Goal: Ask a question: Seek information or help from site administrators or community

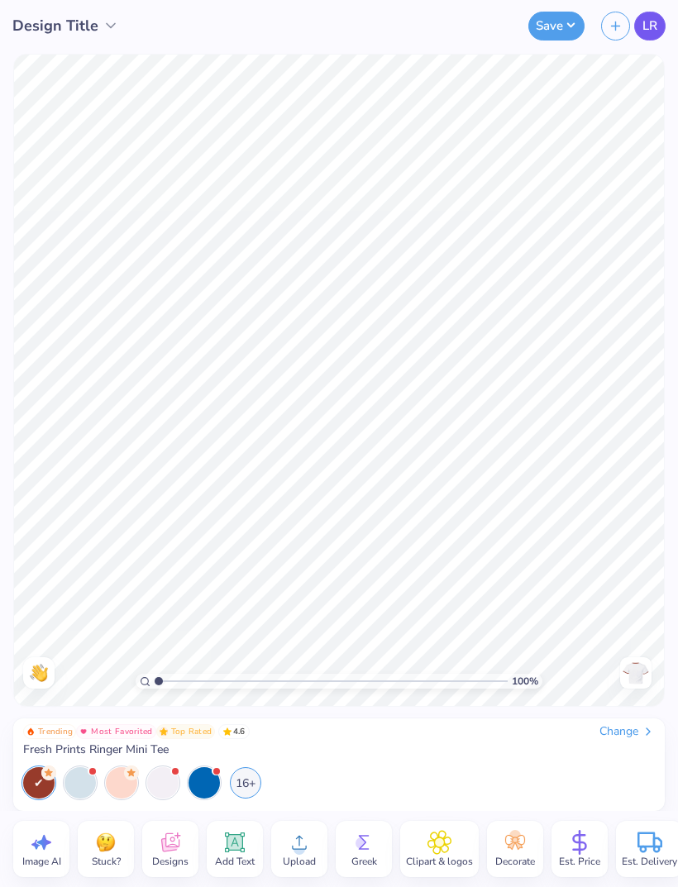
click at [648, 24] on span "LR" at bounding box center [650, 26] width 15 height 19
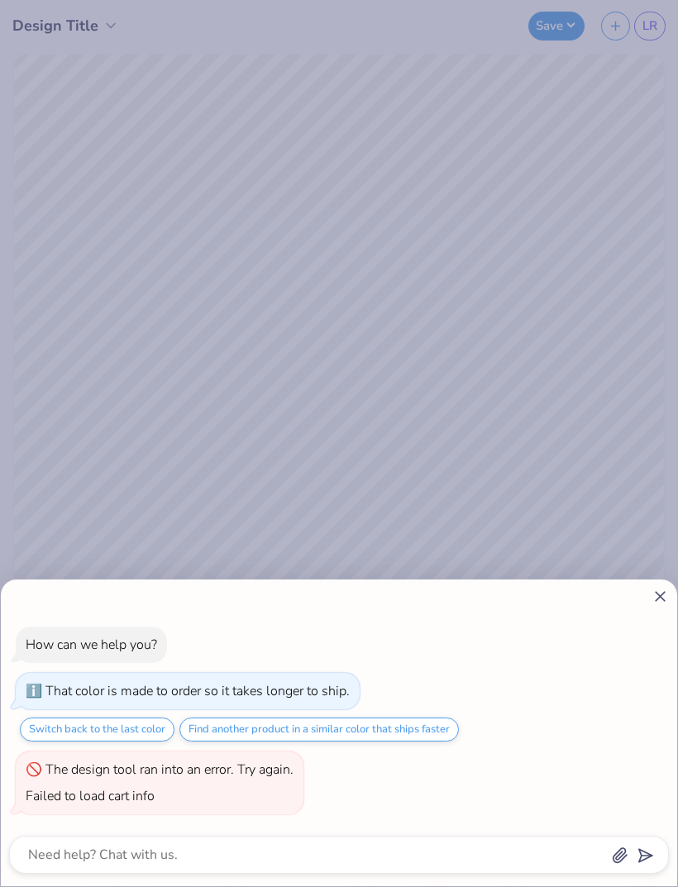
click at [69, 0] on div "How can we help you? That color is made to order so it takes longer to ship. Sw…" at bounding box center [339, 443] width 678 height 887
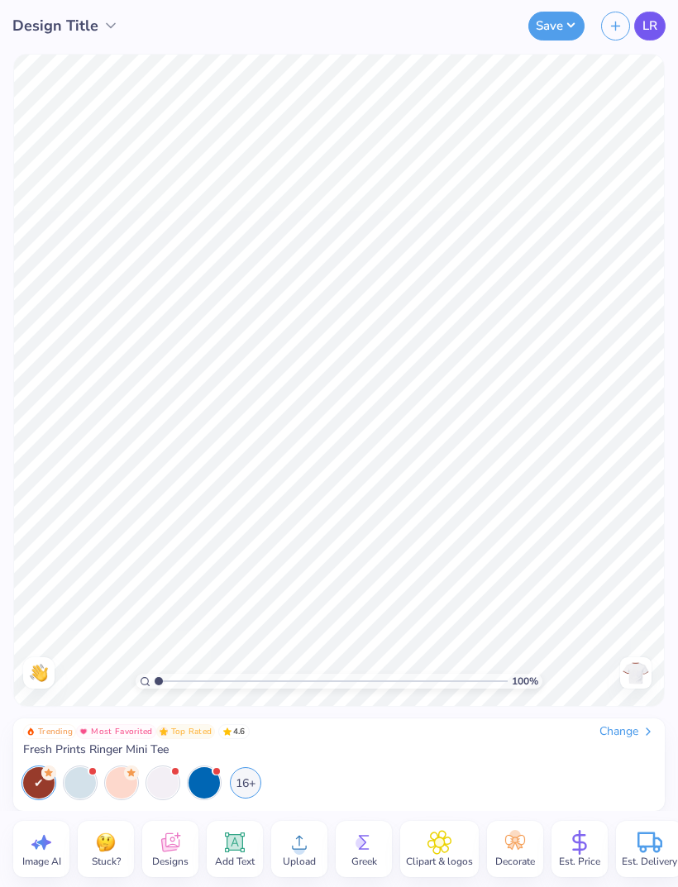
click at [648, 31] on span "LR" at bounding box center [650, 26] width 15 height 19
click at [648, 38] on link "LR" at bounding box center [649, 26] width 31 height 29
click at [635, 19] on link "LR" at bounding box center [649, 26] width 31 height 29
click at [649, 31] on span "LR" at bounding box center [650, 26] width 15 height 19
click at [657, 27] on link "LR" at bounding box center [649, 26] width 31 height 29
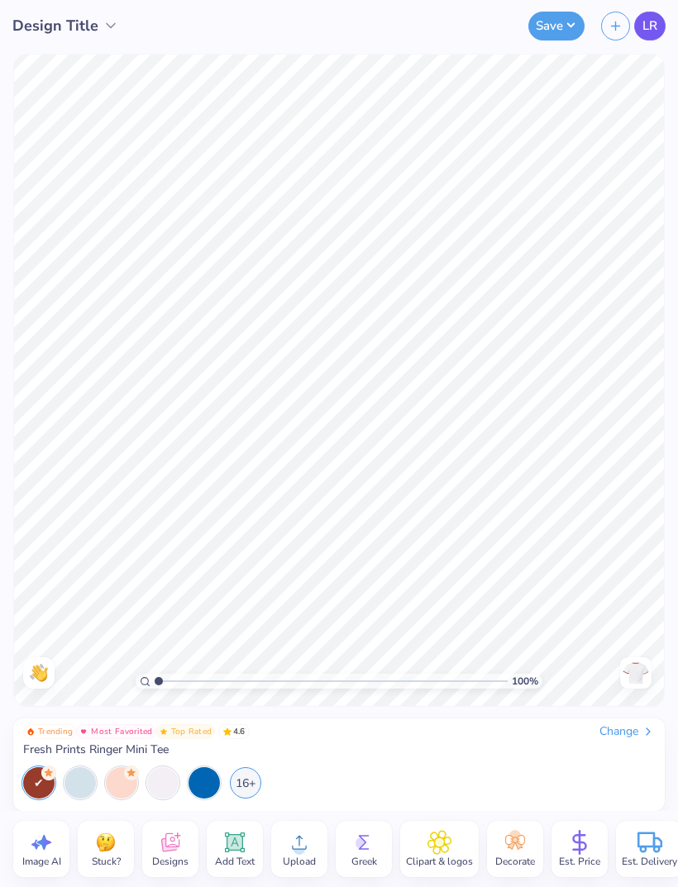
click at [657, 27] on link "LR" at bounding box center [649, 26] width 31 height 29
click at [643, 33] on span "LR" at bounding box center [650, 26] width 15 height 19
click at [642, 36] on link "LR" at bounding box center [649, 26] width 31 height 29
click at [649, 24] on span "LR" at bounding box center [650, 26] width 15 height 19
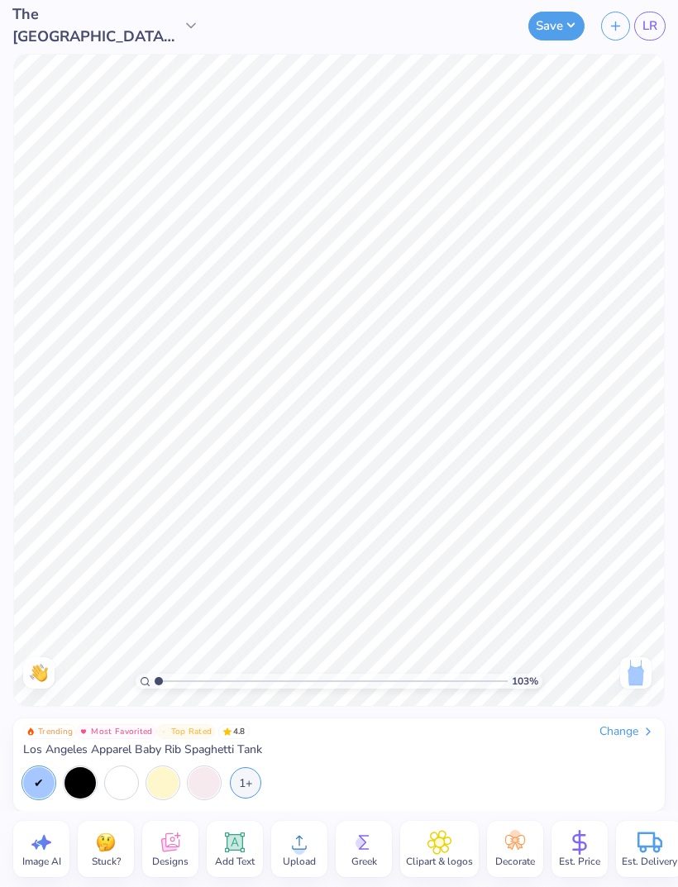
type input "1"
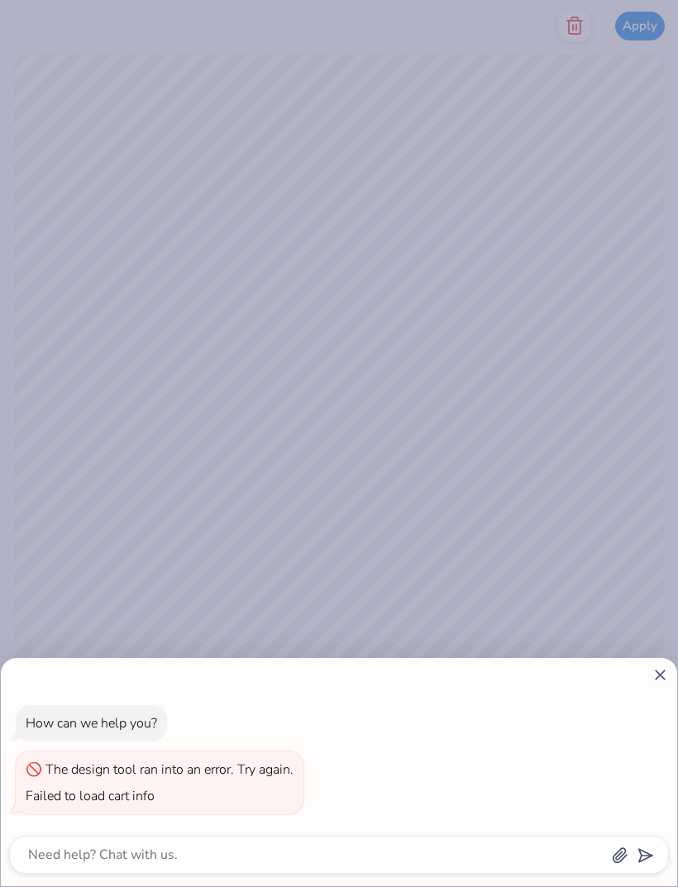
type textarea "x"
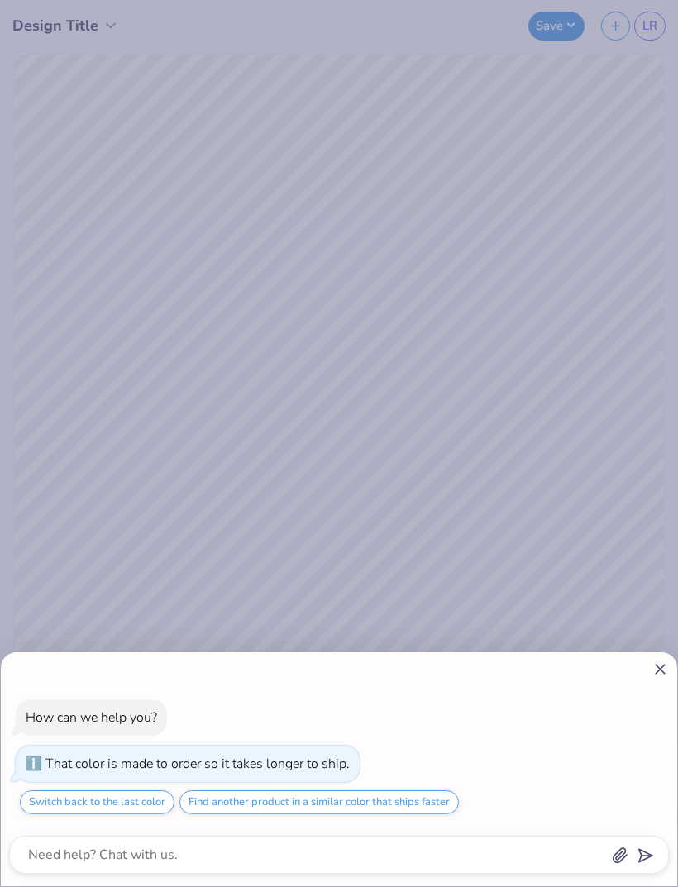
click at [658, 662] on icon at bounding box center [660, 669] width 17 height 17
type textarea "x"
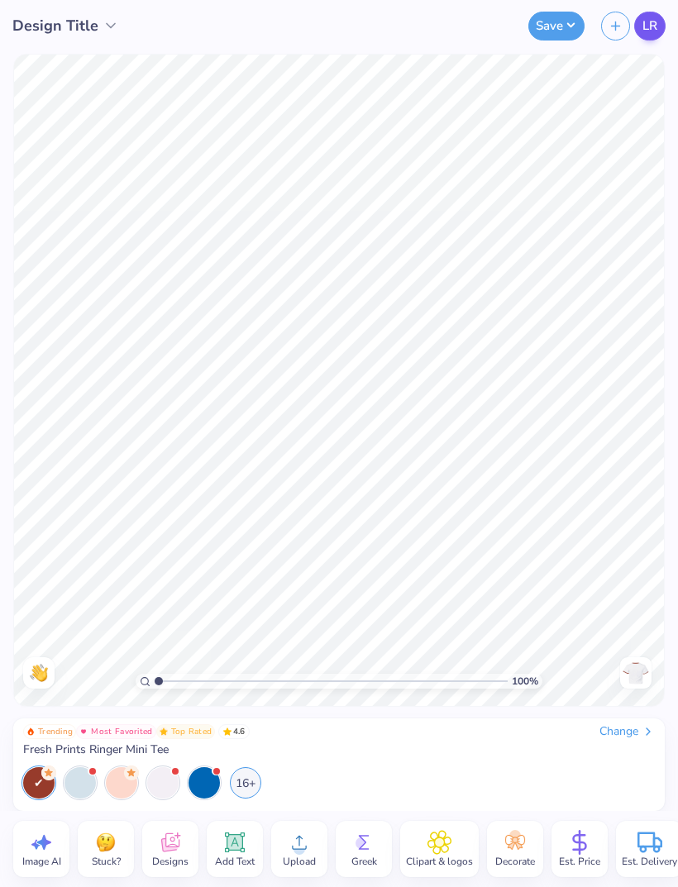
click at [647, 31] on span "LR" at bounding box center [650, 26] width 15 height 19
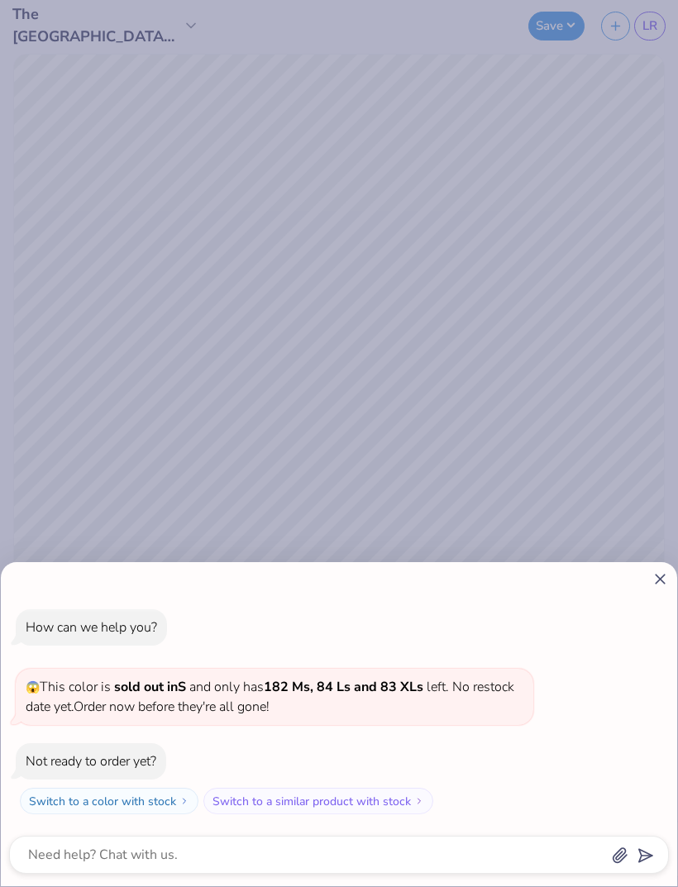
click at [657, 579] on icon at bounding box center [660, 579] width 17 height 17
type textarea "x"
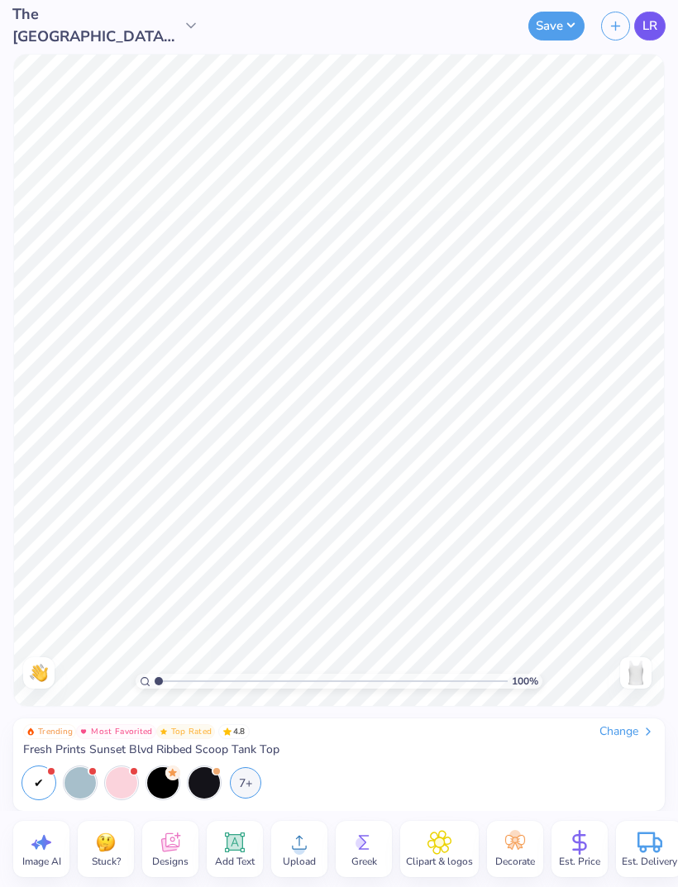
click at [648, 34] on span "LR" at bounding box center [650, 26] width 15 height 19
